Goal: Task Accomplishment & Management: Use online tool/utility

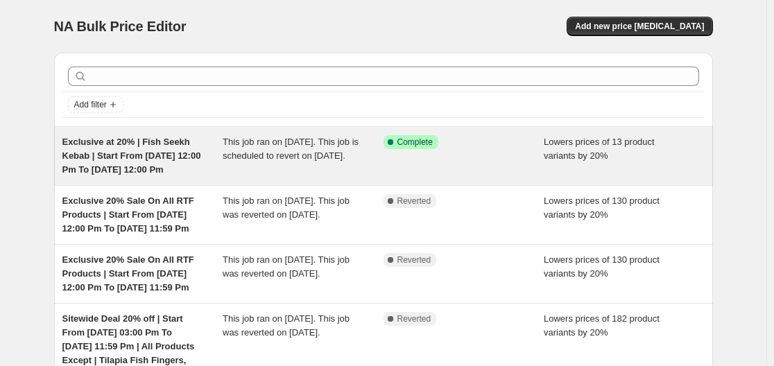
click at [295, 152] on span "This job ran on [DATE]. This job is scheduled to revert on [DATE]." at bounding box center [291, 149] width 136 height 24
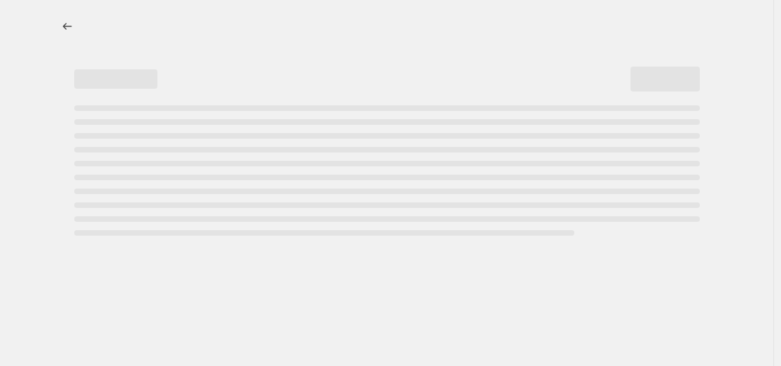
select select "percentage"
select select "no_change"
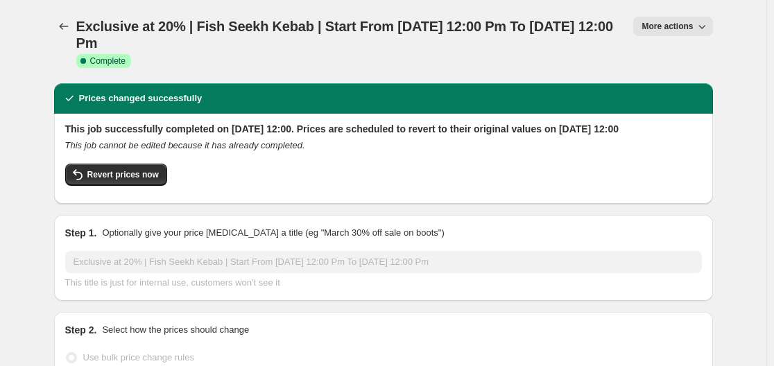
click at [665, 23] on span "More actions" at bounding box center [666, 26] width 51 height 11
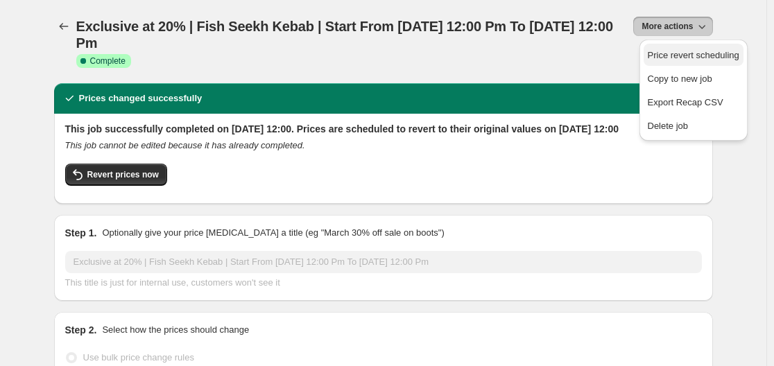
click at [686, 57] on span "Price revert scheduling" at bounding box center [693, 55] width 92 height 10
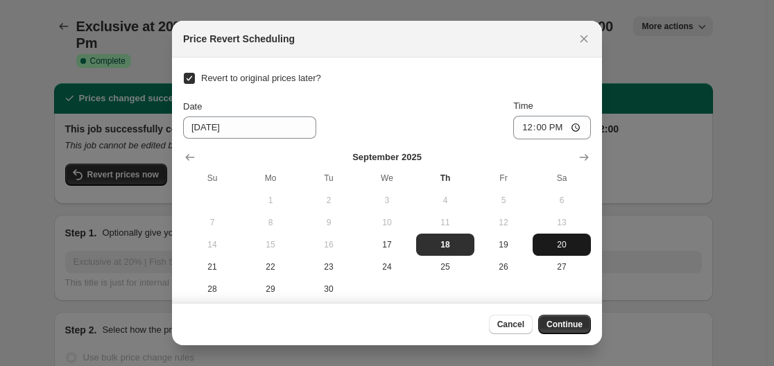
click at [559, 250] on button "20" at bounding box center [561, 245] width 58 height 22
type input "[DATE]"
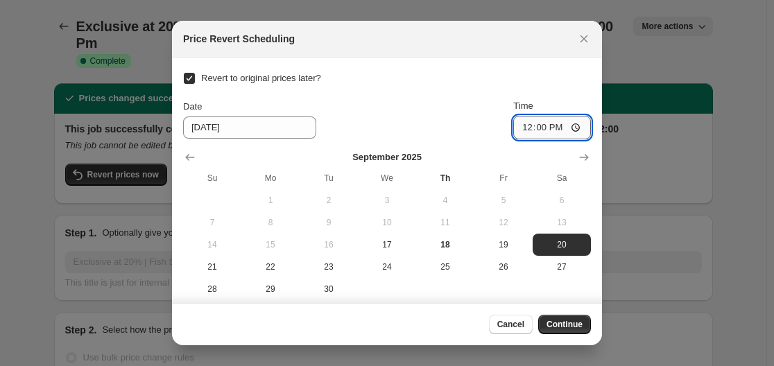
click at [539, 128] on input "12:00" at bounding box center [552, 128] width 78 height 24
click at [572, 115] on div "Time 12:00" at bounding box center [552, 119] width 78 height 40
click at [571, 125] on input "12:00" at bounding box center [552, 128] width 78 height 24
type input "23:59"
click at [578, 101] on div "Time" at bounding box center [552, 106] width 78 height 14
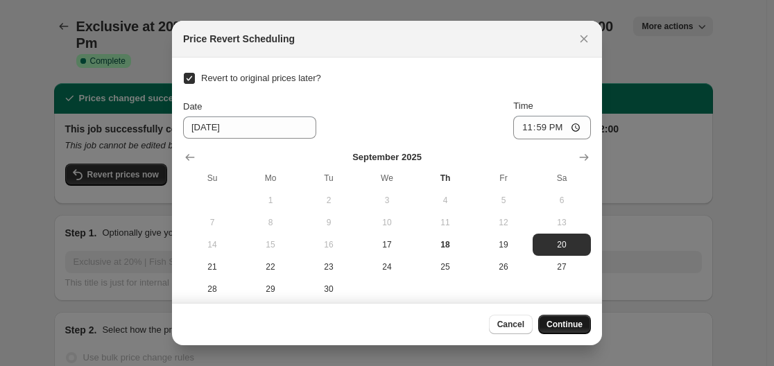
click at [576, 327] on span "Continue" at bounding box center [564, 324] width 36 height 11
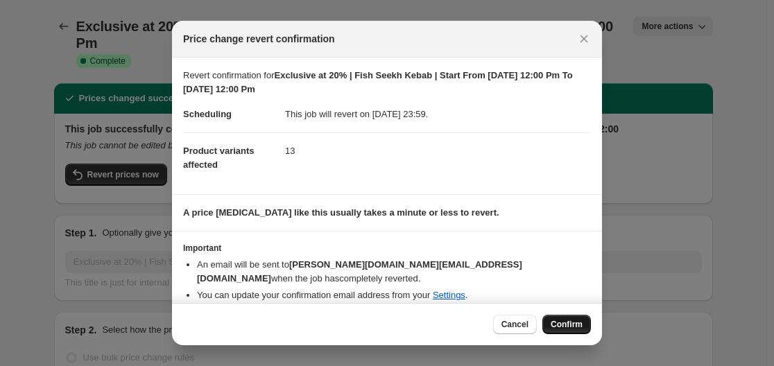
click at [568, 324] on span "Confirm" at bounding box center [566, 324] width 32 height 11
